Goal: Task Accomplishment & Management: Manage account settings

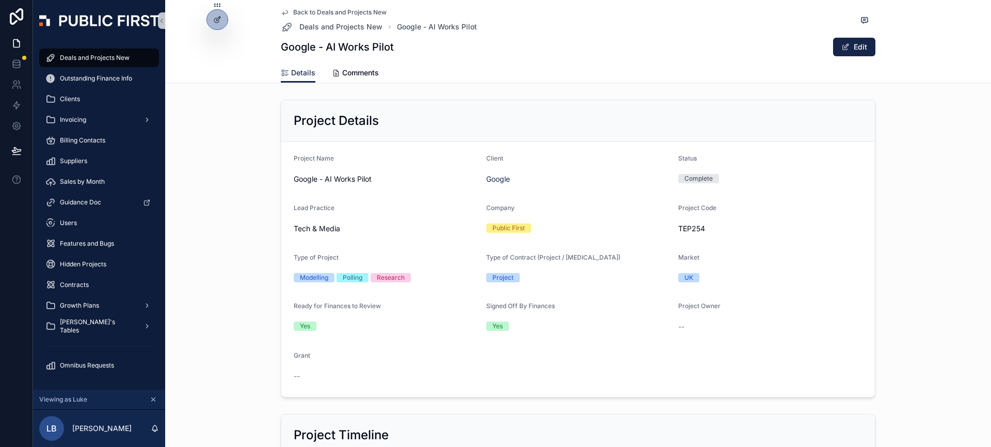
click at [612, 217] on div "Company Public First" at bounding box center [578, 220] width 184 height 33
click at [545, 134] on div "Project Details" at bounding box center [577, 121] width 593 height 42
click at [216, 17] on icon at bounding box center [217, 19] width 8 height 8
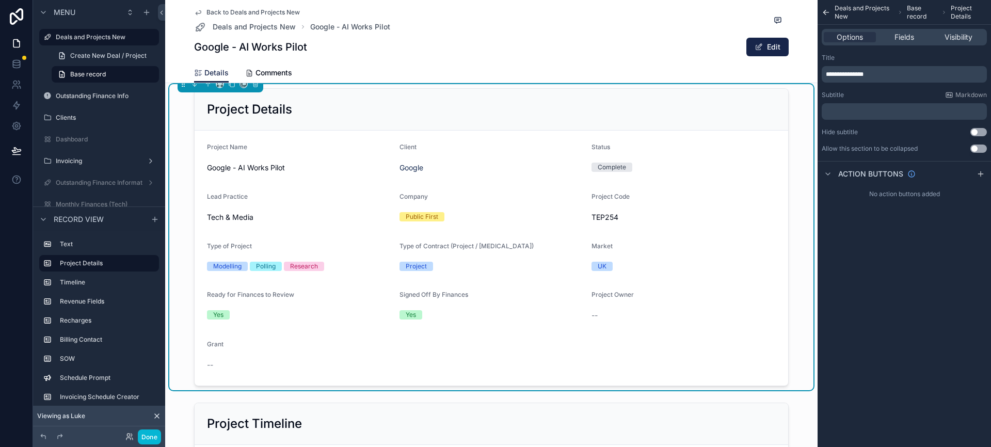
scroll to position [60, 0]
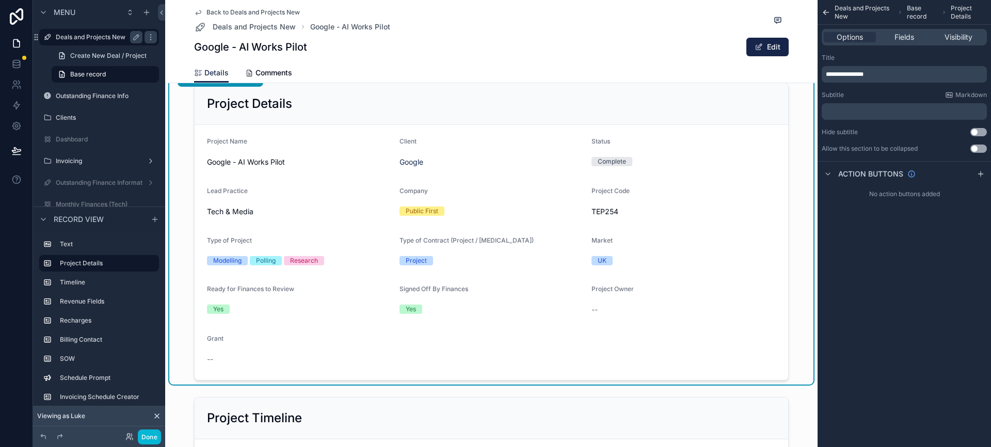
click at [115, 39] on label "Deals and Projects New" at bounding box center [97, 37] width 83 height 8
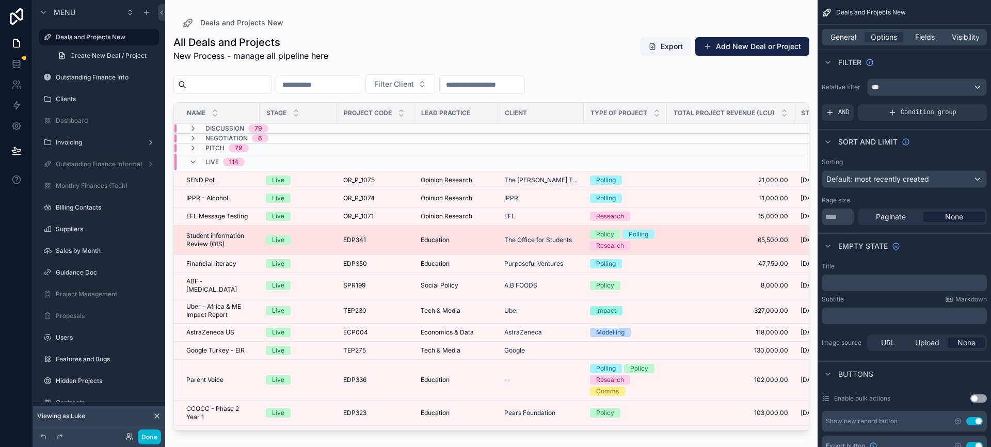
scroll to position [0, 266]
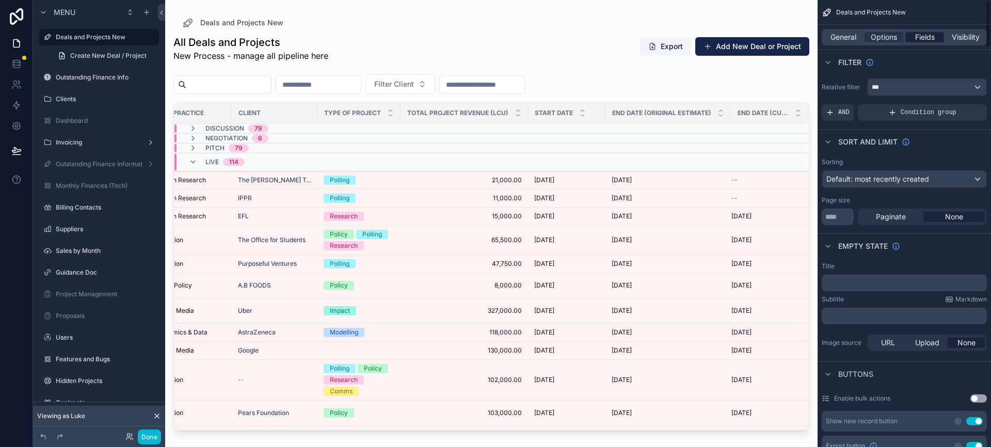
click at [925, 39] on span "Fields" at bounding box center [925, 37] width 20 height 10
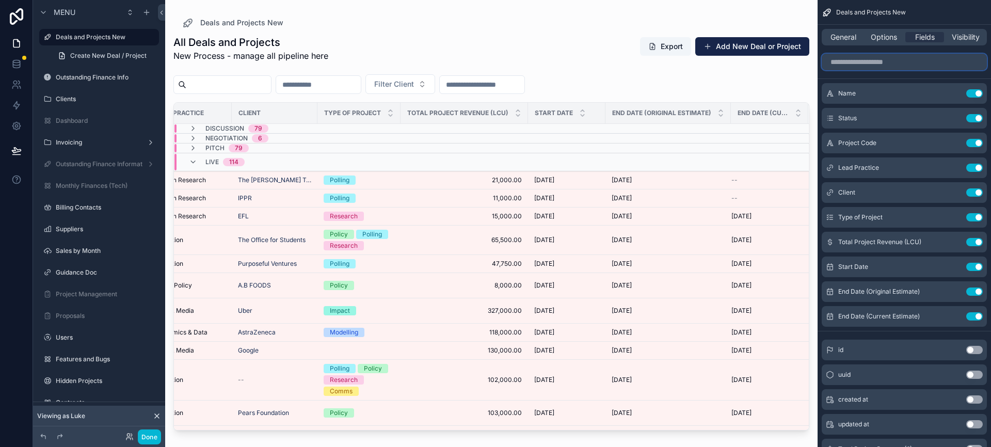
click at [892, 62] on input "scrollable content" at bounding box center [904, 62] width 165 height 17
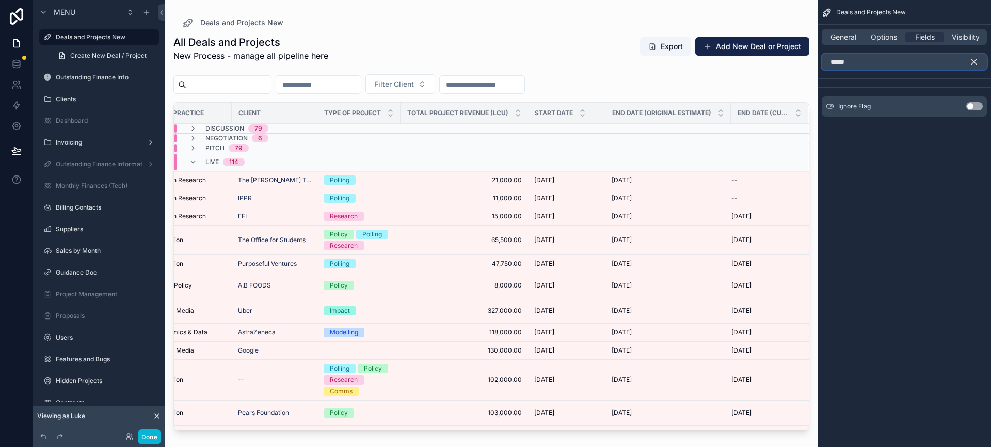
type input "*****"
click at [974, 108] on button "Use setting" at bounding box center [974, 106] width 17 height 8
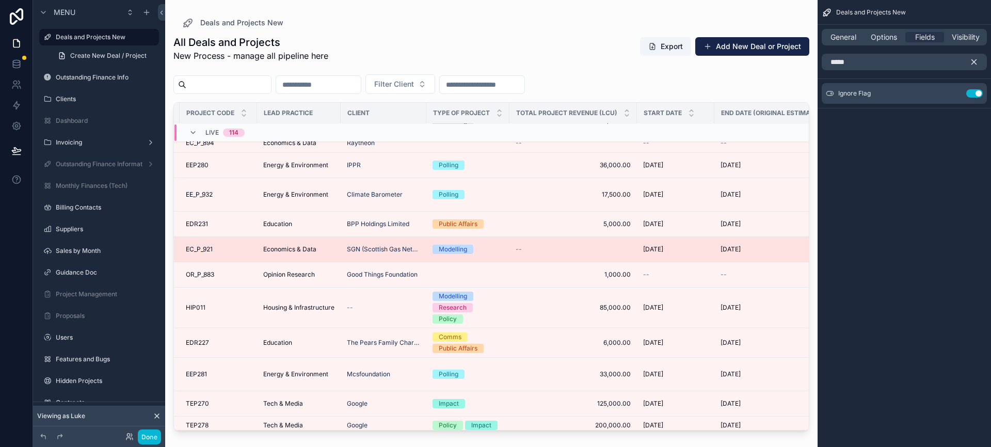
scroll to position [346, 0]
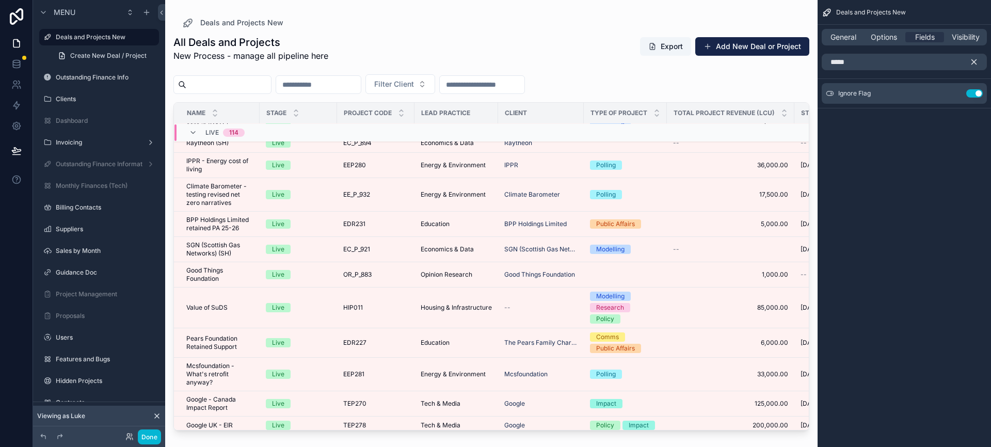
click at [952, 167] on div "Deals and Projects New General Options Fields Visibility ***** Ignore Flag Use …" at bounding box center [903, 223] width 173 height 447
click at [149, 437] on button "Done" at bounding box center [149, 436] width 23 height 15
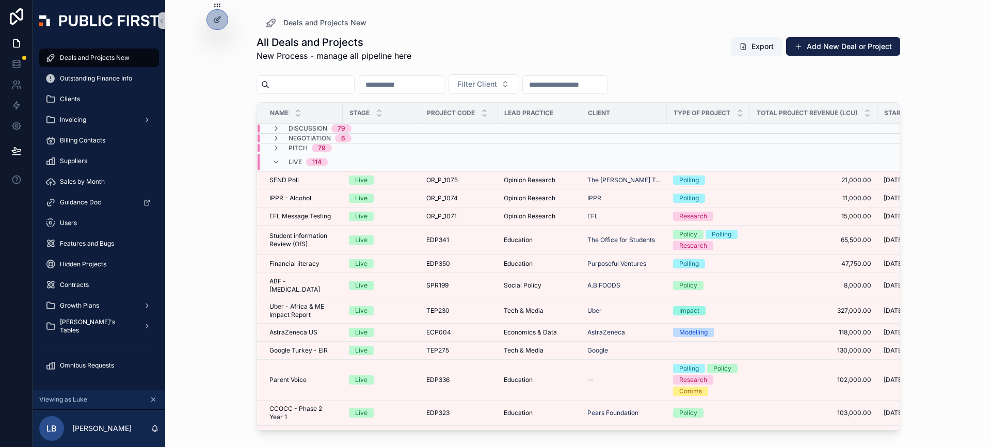
click at [427, 31] on div "All Deals and Projects New Process - manage all pipeline here Export Add New De…" at bounding box center [578, 232] width 644 height 406
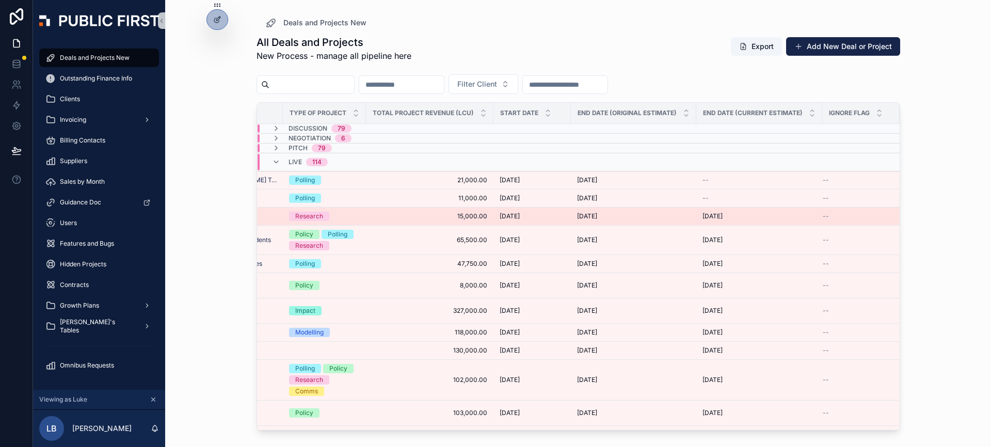
scroll to position [0, 0]
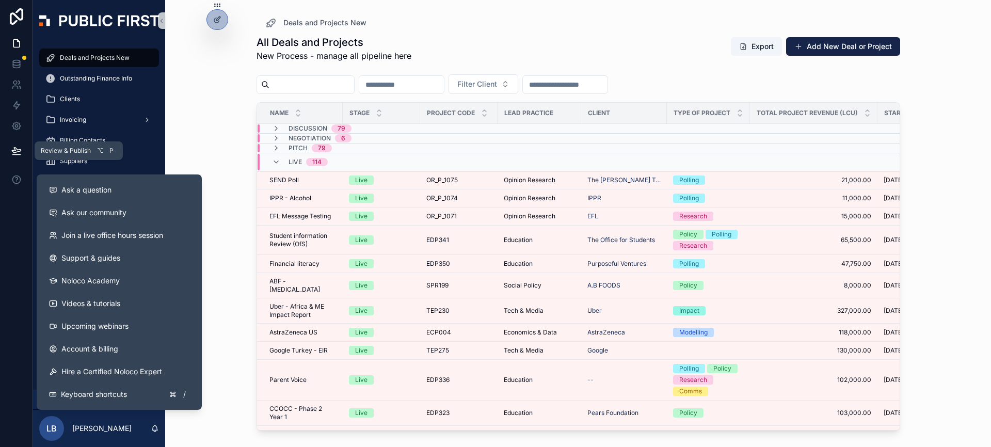
click at [13, 157] on button at bounding box center [16, 150] width 23 height 29
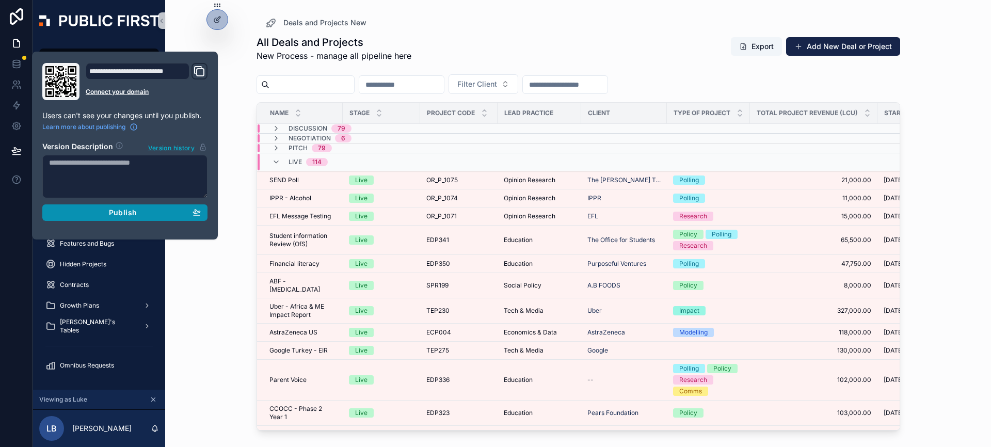
click at [122, 212] on span "Publish" at bounding box center [123, 212] width 28 height 9
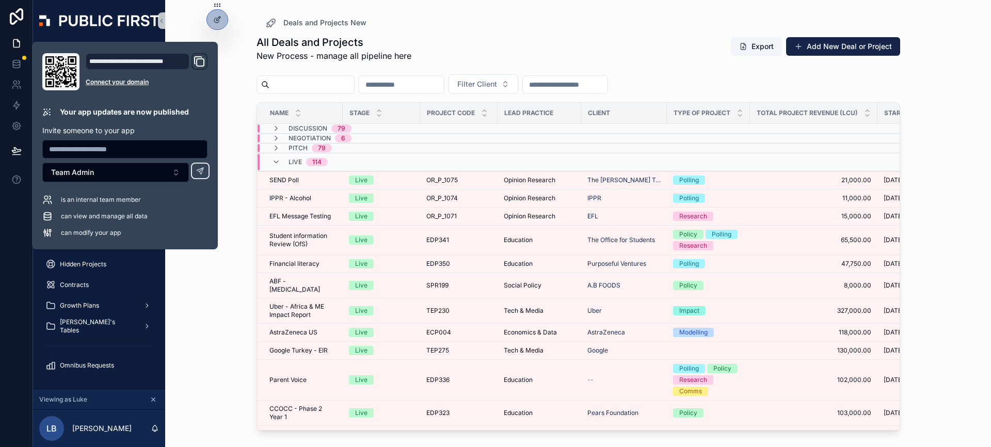
click at [528, 55] on div "All Deals and Projects New Process - manage all pipeline here Export Add New De…" at bounding box center [578, 48] width 644 height 27
